Goal: Find specific page/section: Find specific page/section

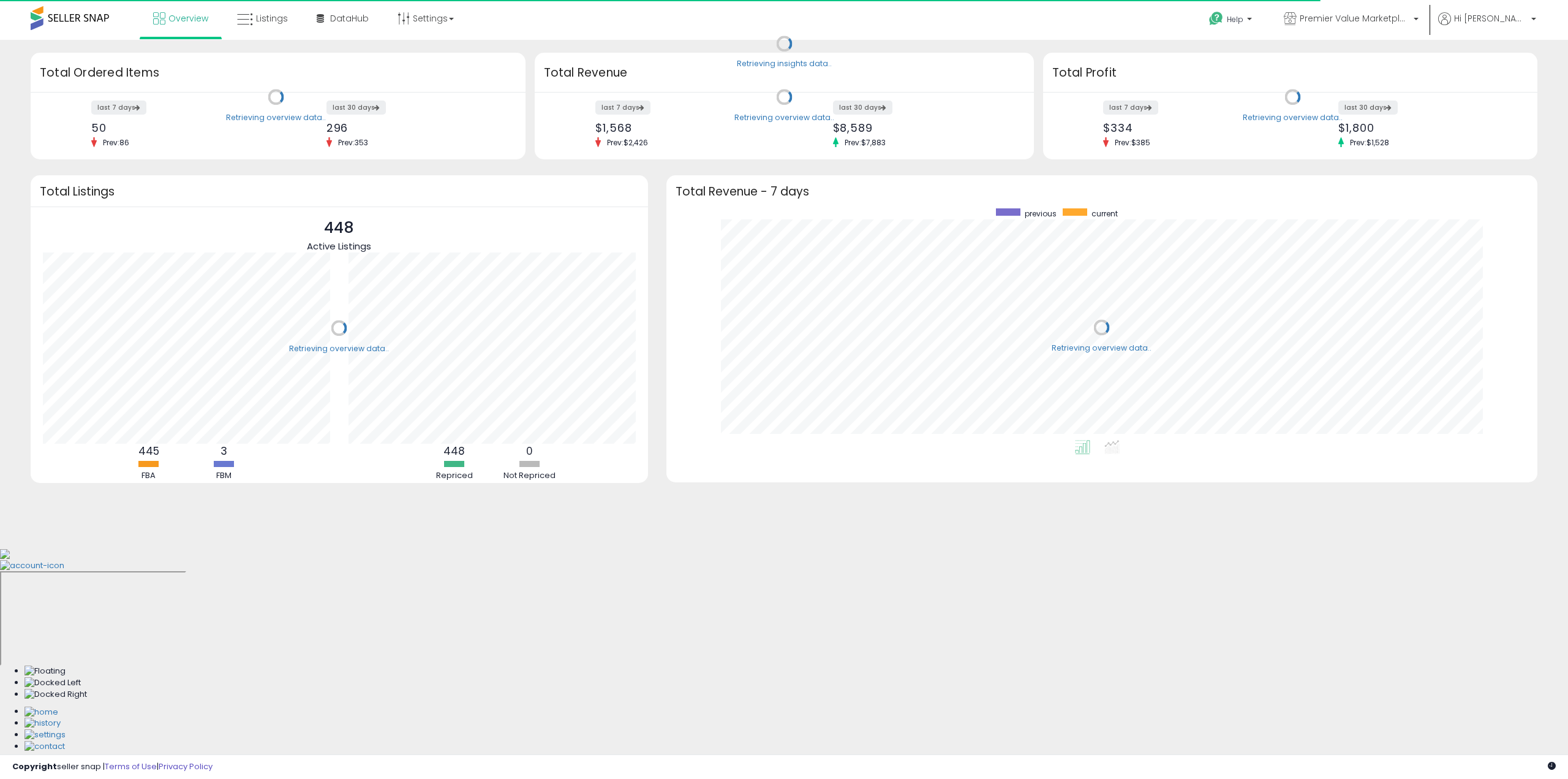
scroll to position [231, 847]
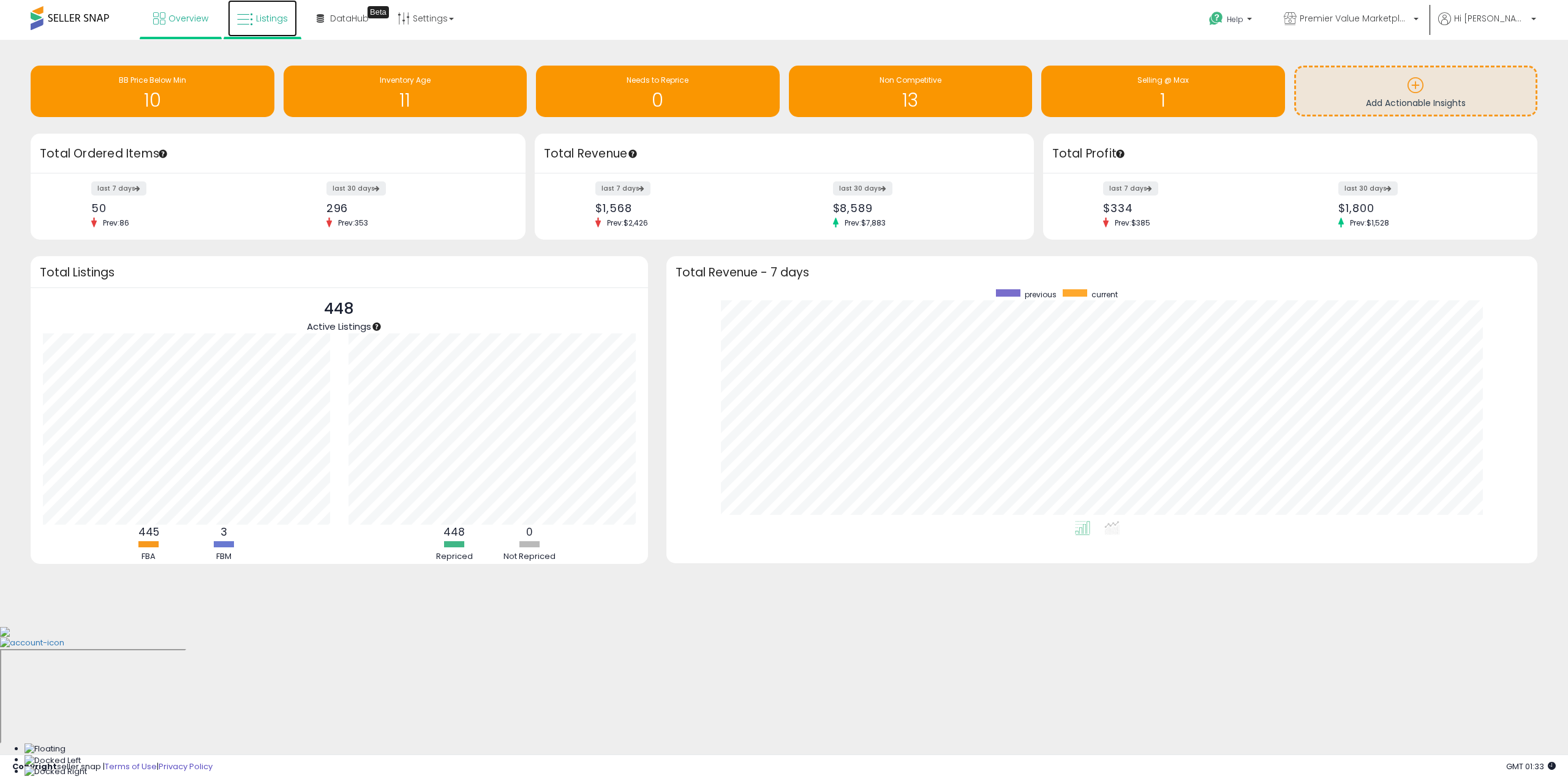
click at [284, 19] on span "Listings" at bounding box center [271, 19] width 32 height 13
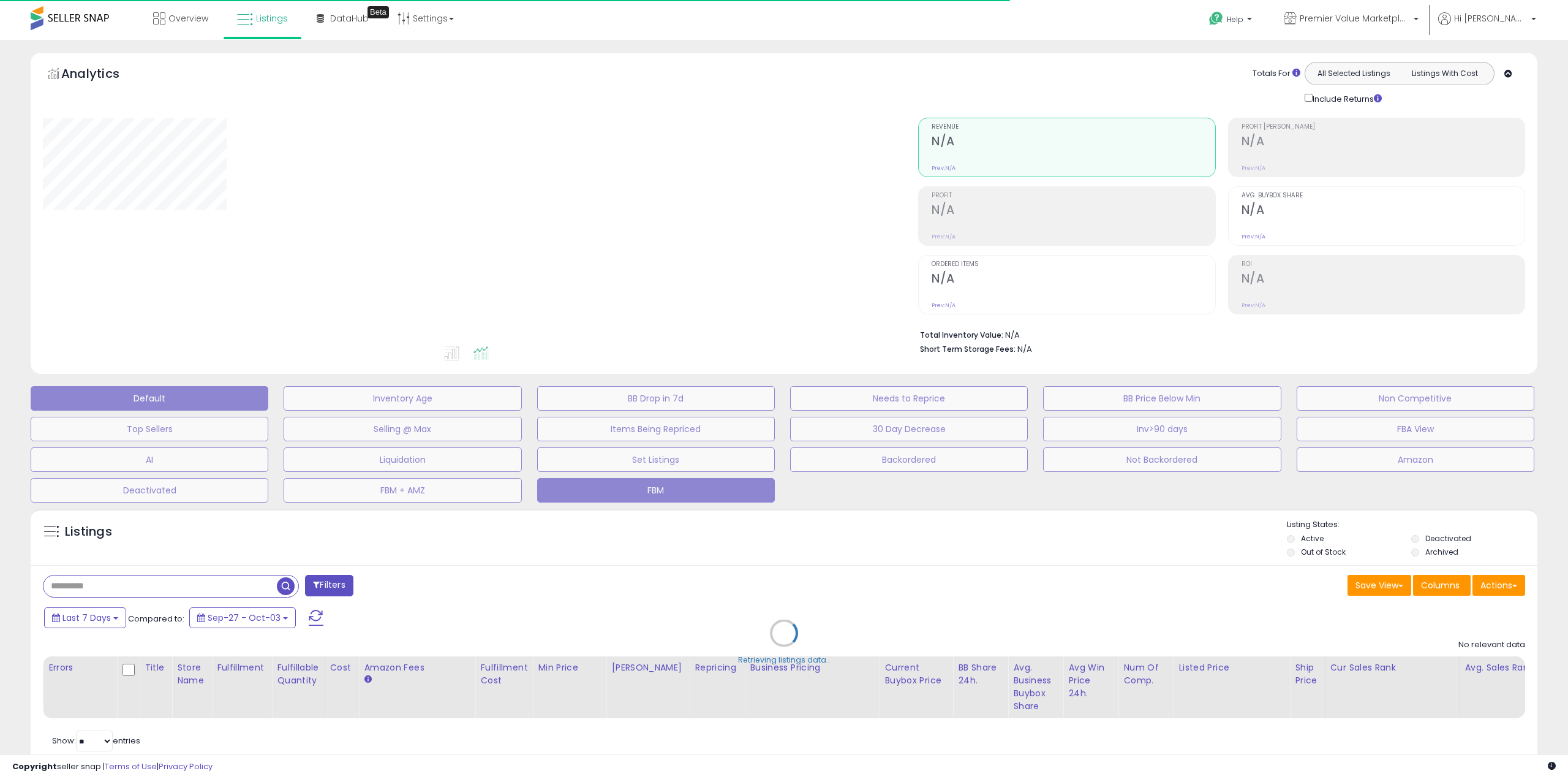
click at [695, 489] on button "FBM" at bounding box center [656, 490] width 238 height 24
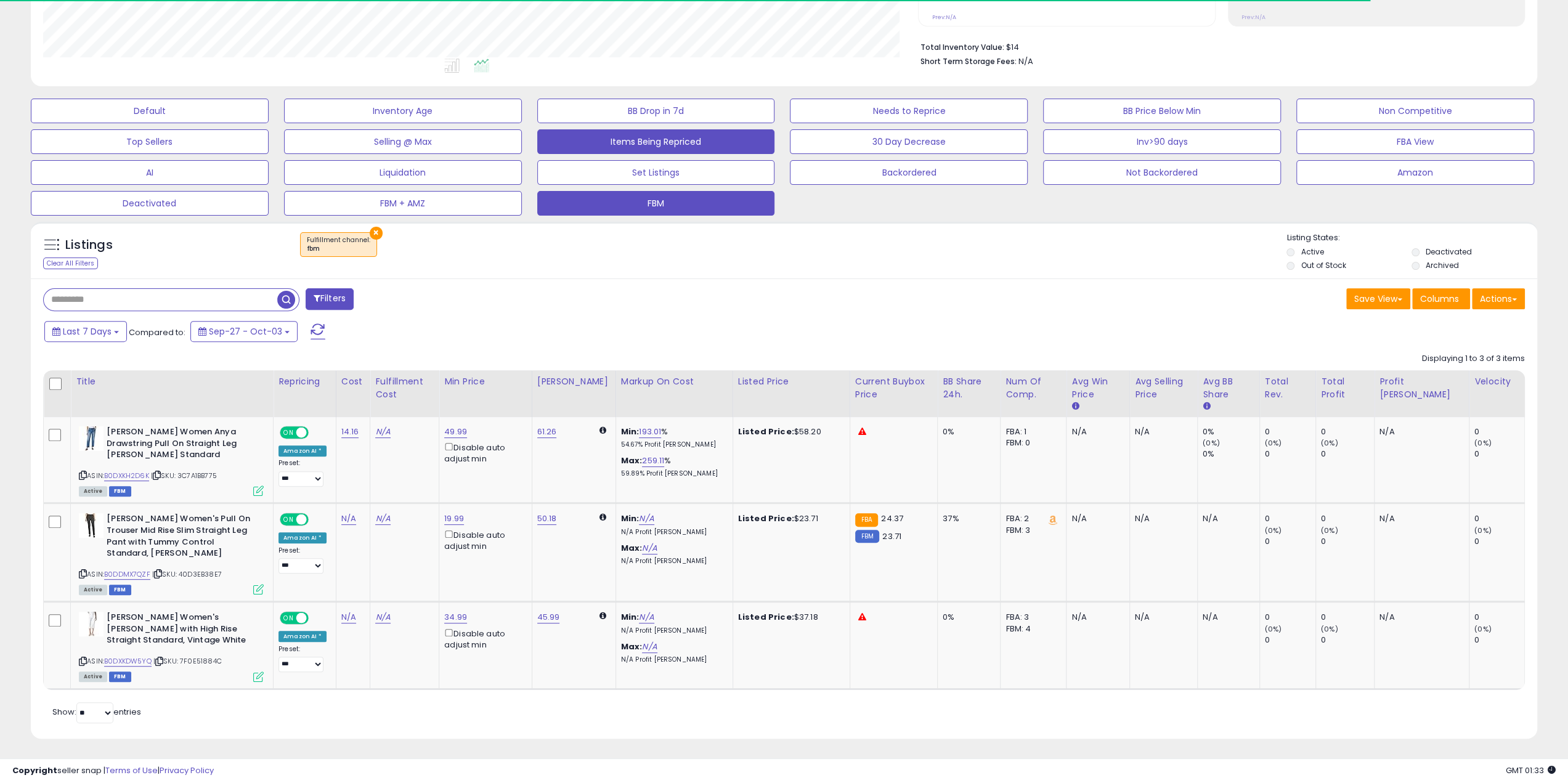
scroll to position [252, 875]
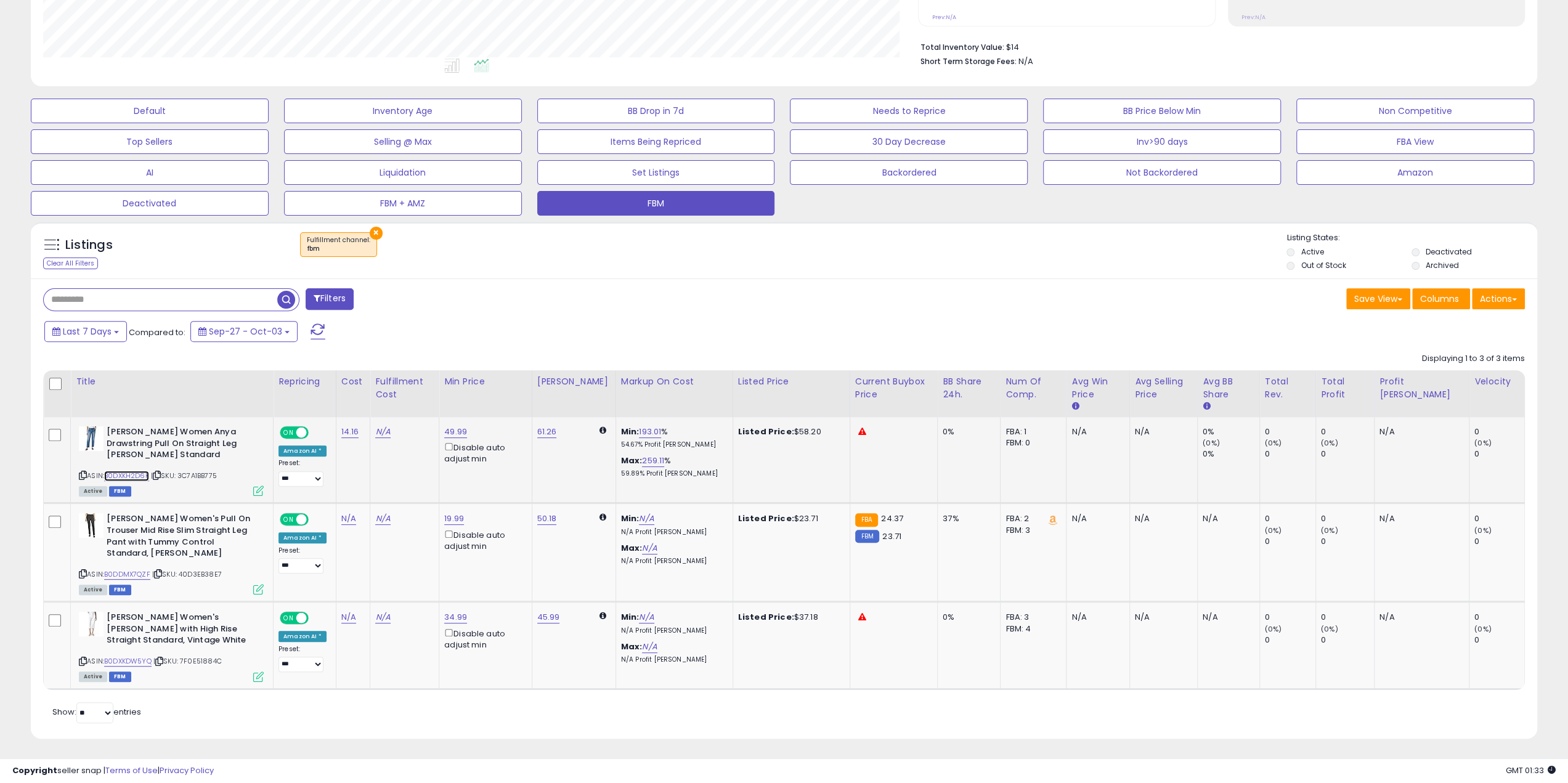
click at [118, 473] on link "B0DXKH2D6K" at bounding box center [127, 476] width 45 height 11
click at [135, 570] on link "B0DDMX7QZF" at bounding box center [127, 574] width 46 height 11
click at [134, 658] on link "B0DXKDW5YQ" at bounding box center [128, 661] width 47 height 11
